Goal: Task Accomplishment & Management: Use online tool/utility

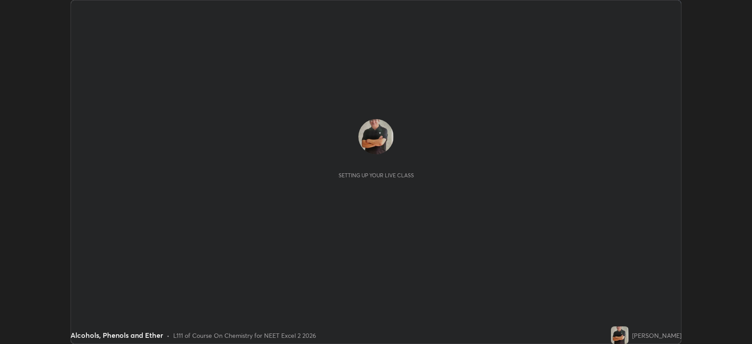
scroll to position [344, 752]
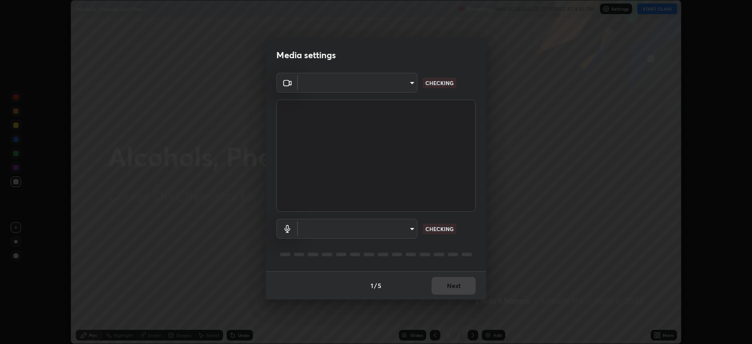
type input "794d03a334ab6cf92daa4269f68d25c817b6d7b5e31d9684855891884d0ab025"
type input "abfe49ea231096676f5dffd5fc284de79416b2b6bf9f32d11a432ff20e5decec"
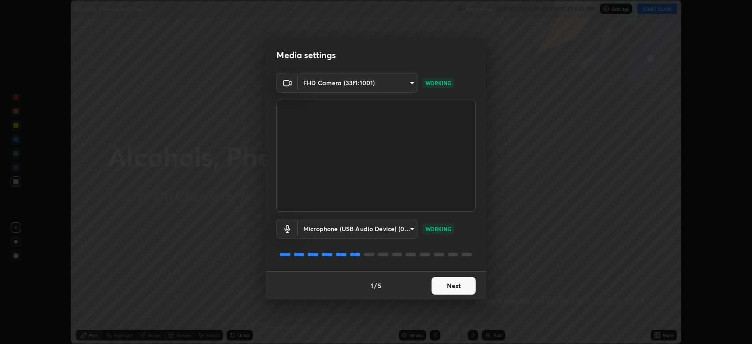
click at [451, 282] on button "Next" at bounding box center [454, 286] width 44 height 18
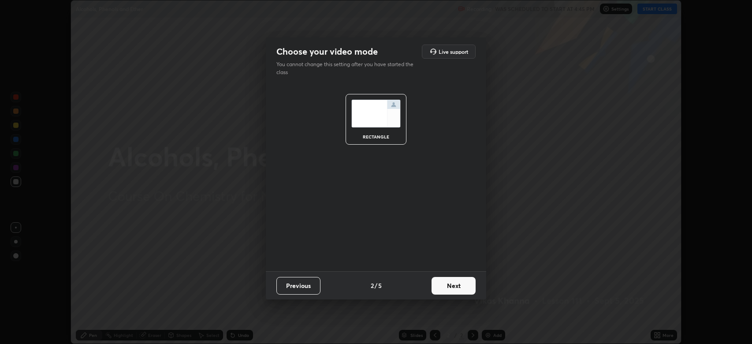
click at [456, 288] on button "Next" at bounding box center [454, 286] width 44 height 18
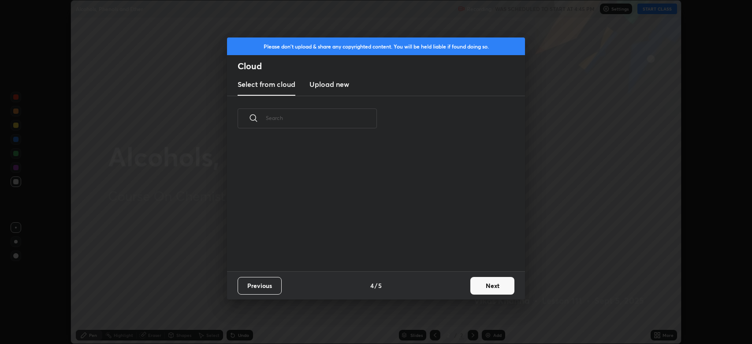
click at [471, 280] on button "Next" at bounding box center [493, 286] width 44 height 18
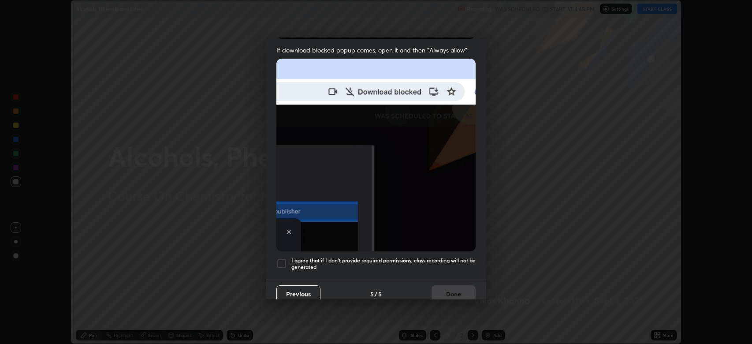
scroll to position [179, 0]
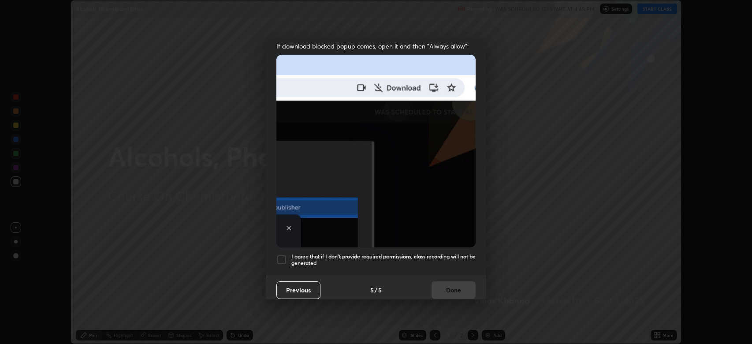
click at [383, 253] on h5 "I agree that if I don't provide required permissions, class recording will not …" at bounding box center [384, 260] width 184 height 14
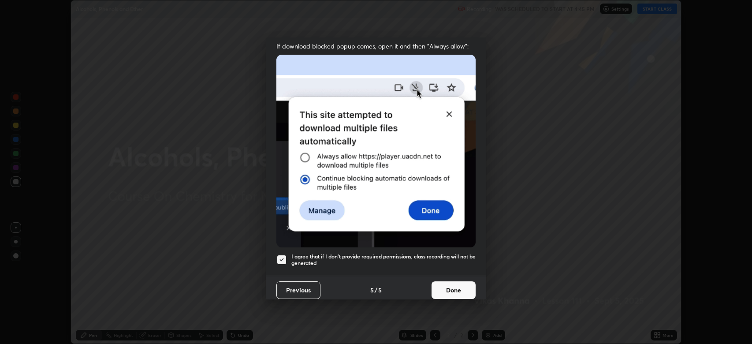
click at [442, 288] on button "Done" at bounding box center [454, 290] width 44 height 18
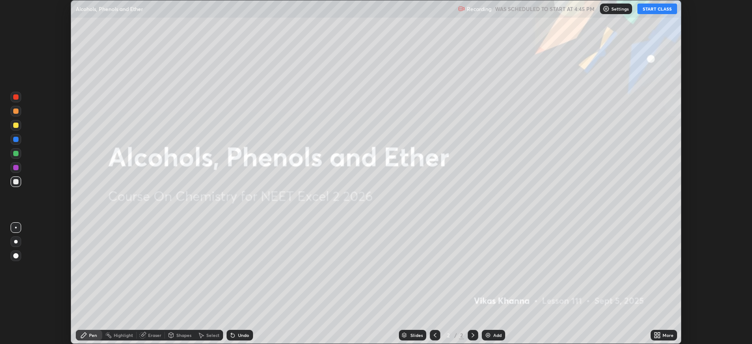
click at [662, 9] on button "START CLASS" at bounding box center [658, 9] width 40 height 11
click at [666, 334] on div "More" at bounding box center [668, 335] width 11 height 4
